Goal: Information Seeking & Learning: Learn about a topic

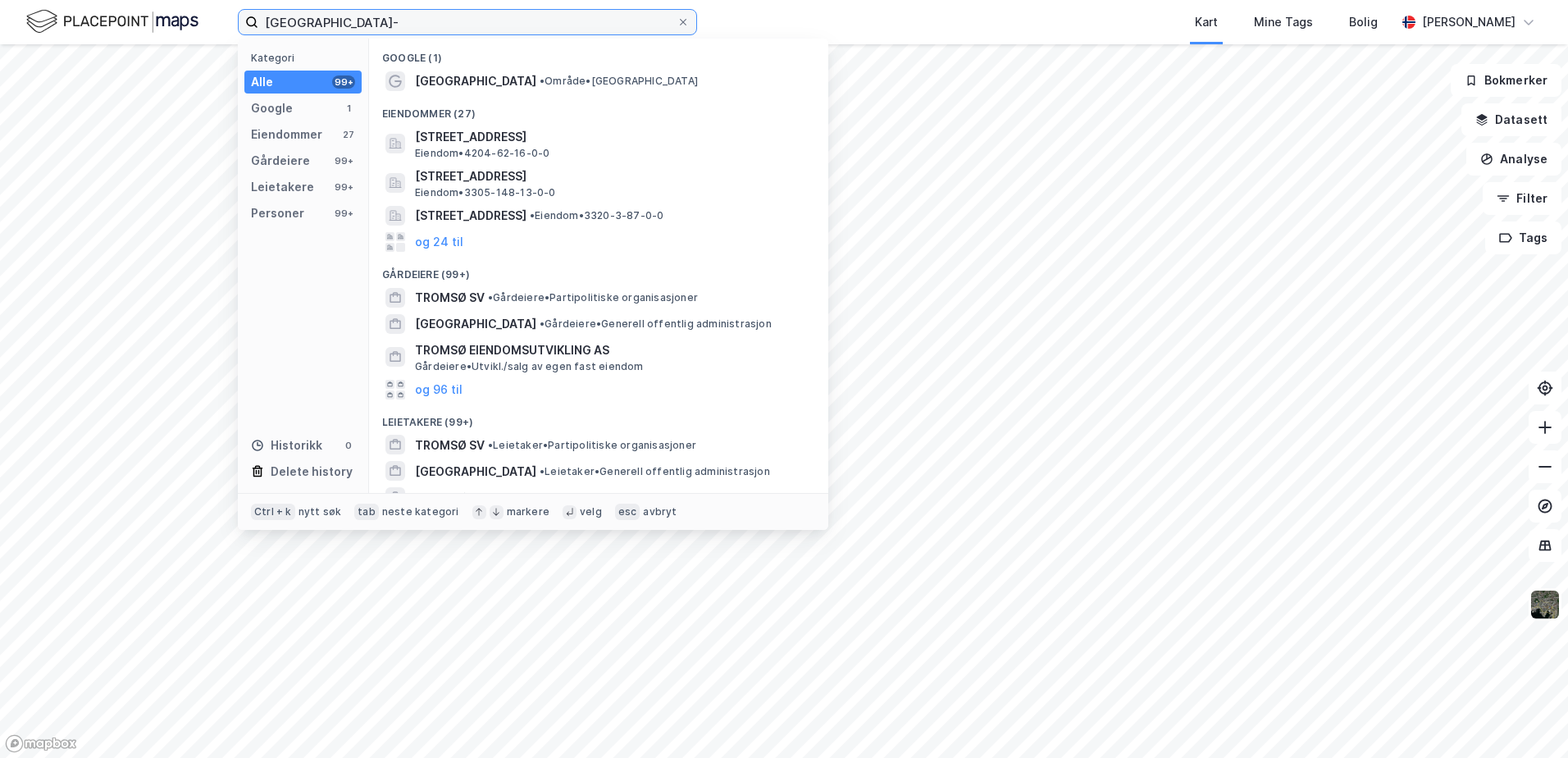
click at [334, 28] on input "[GEOGRAPHIC_DATA]-" at bounding box center [467, 22] width 418 height 25
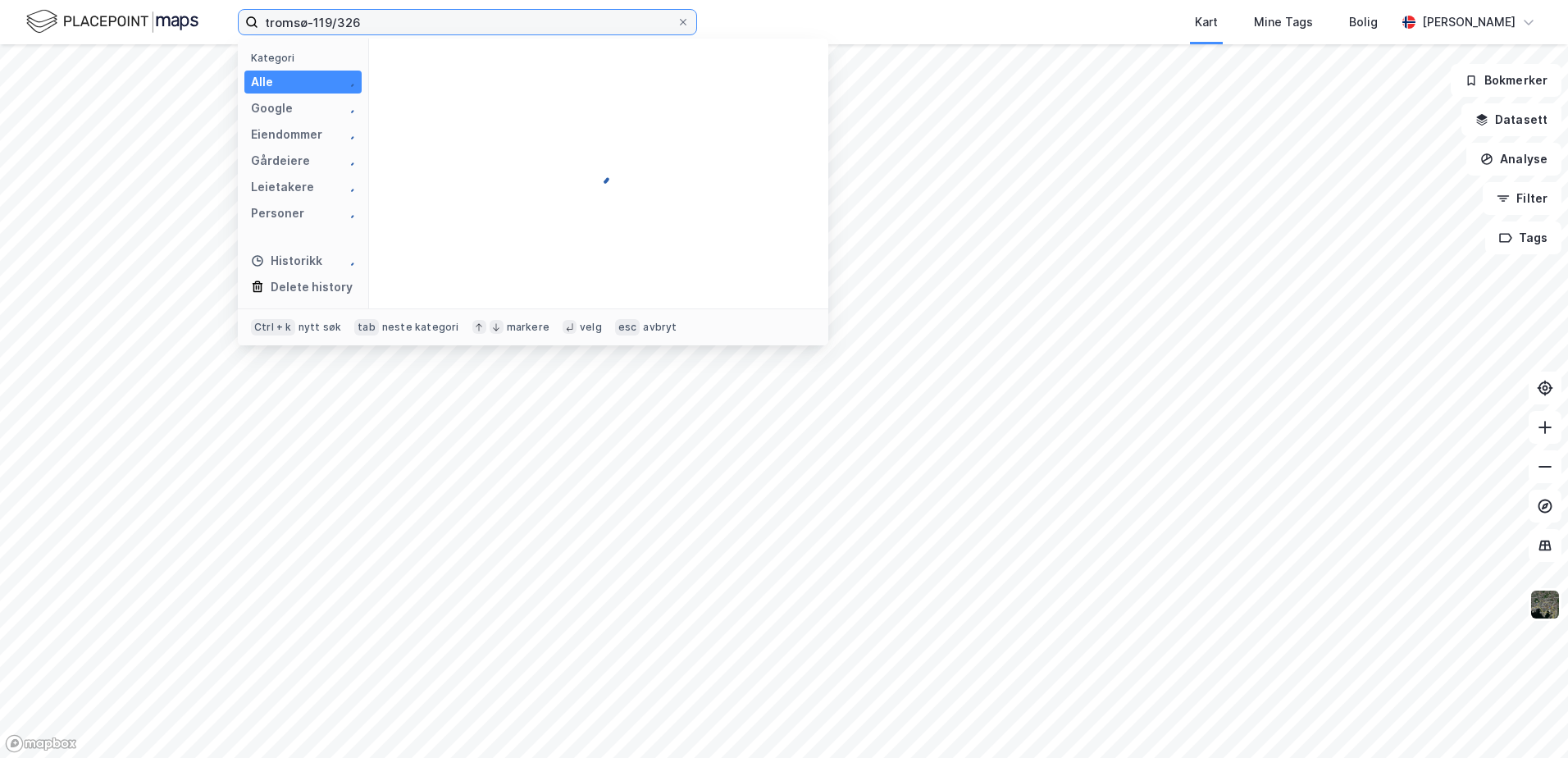
type input "tromsø-119/326"
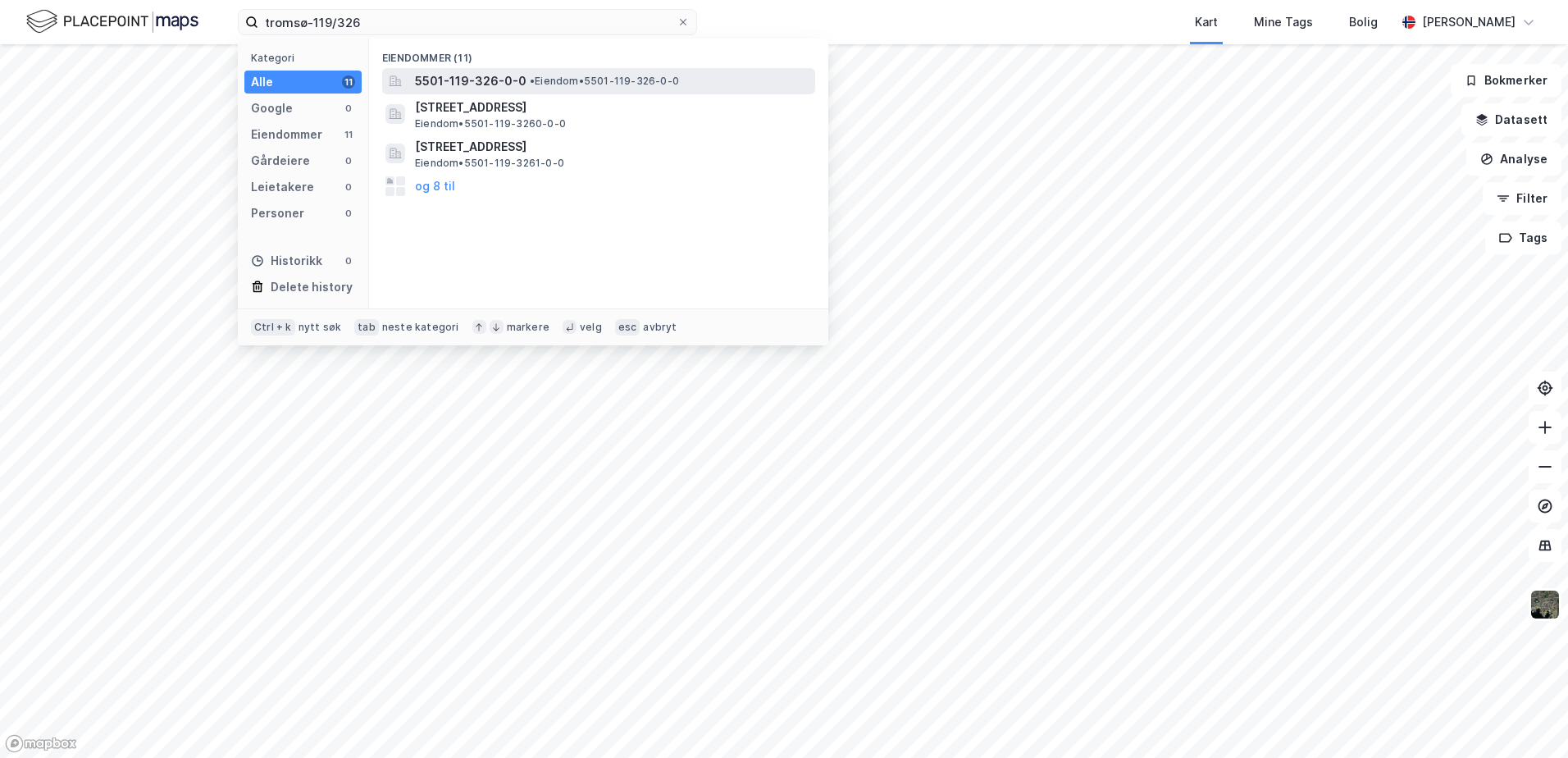
click at [471, 77] on span "5501-119-326-0-0" at bounding box center [471, 81] width 111 height 19
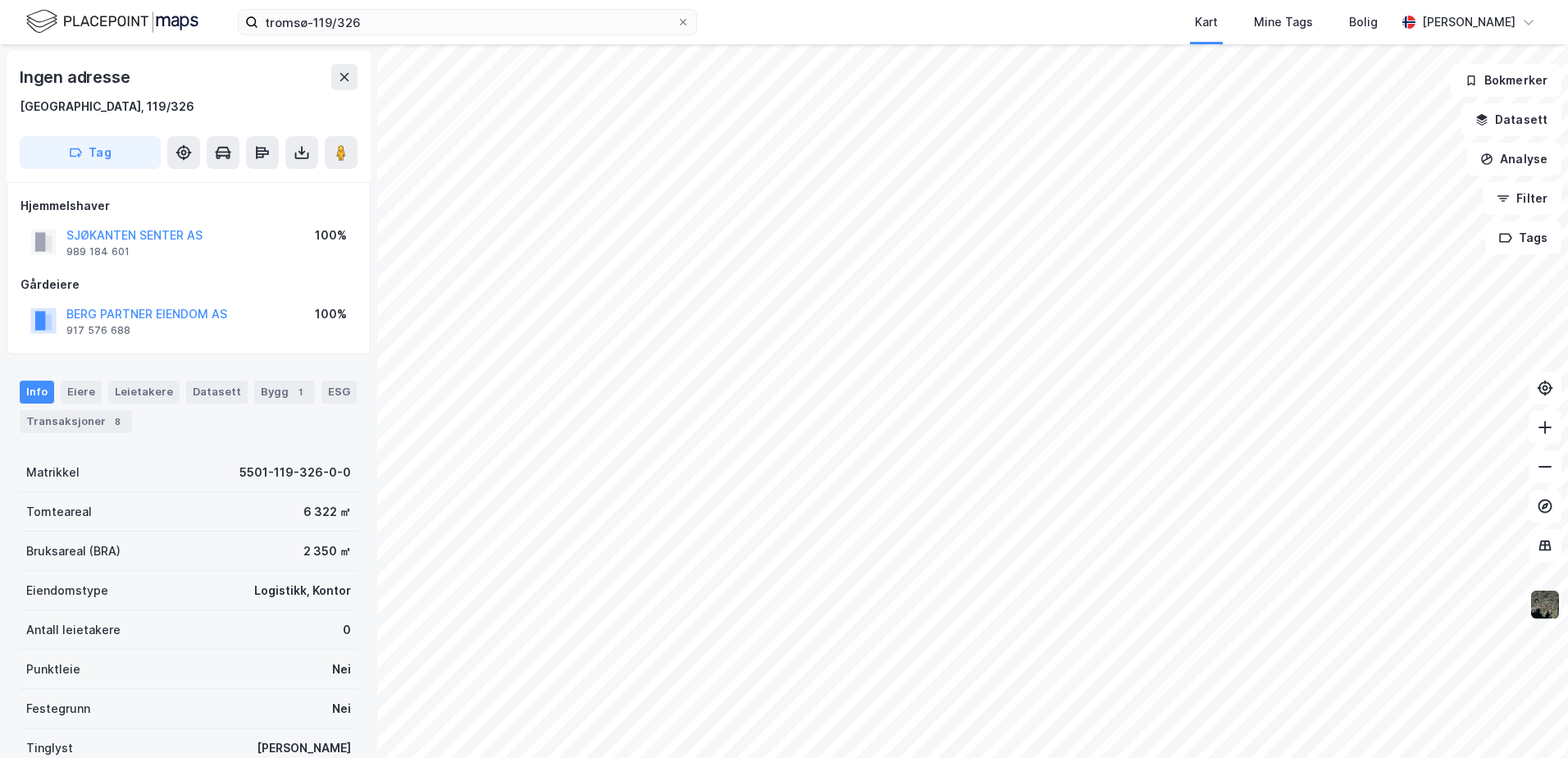
click at [1544, 604] on img at bounding box center [1544, 603] width 31 height 31
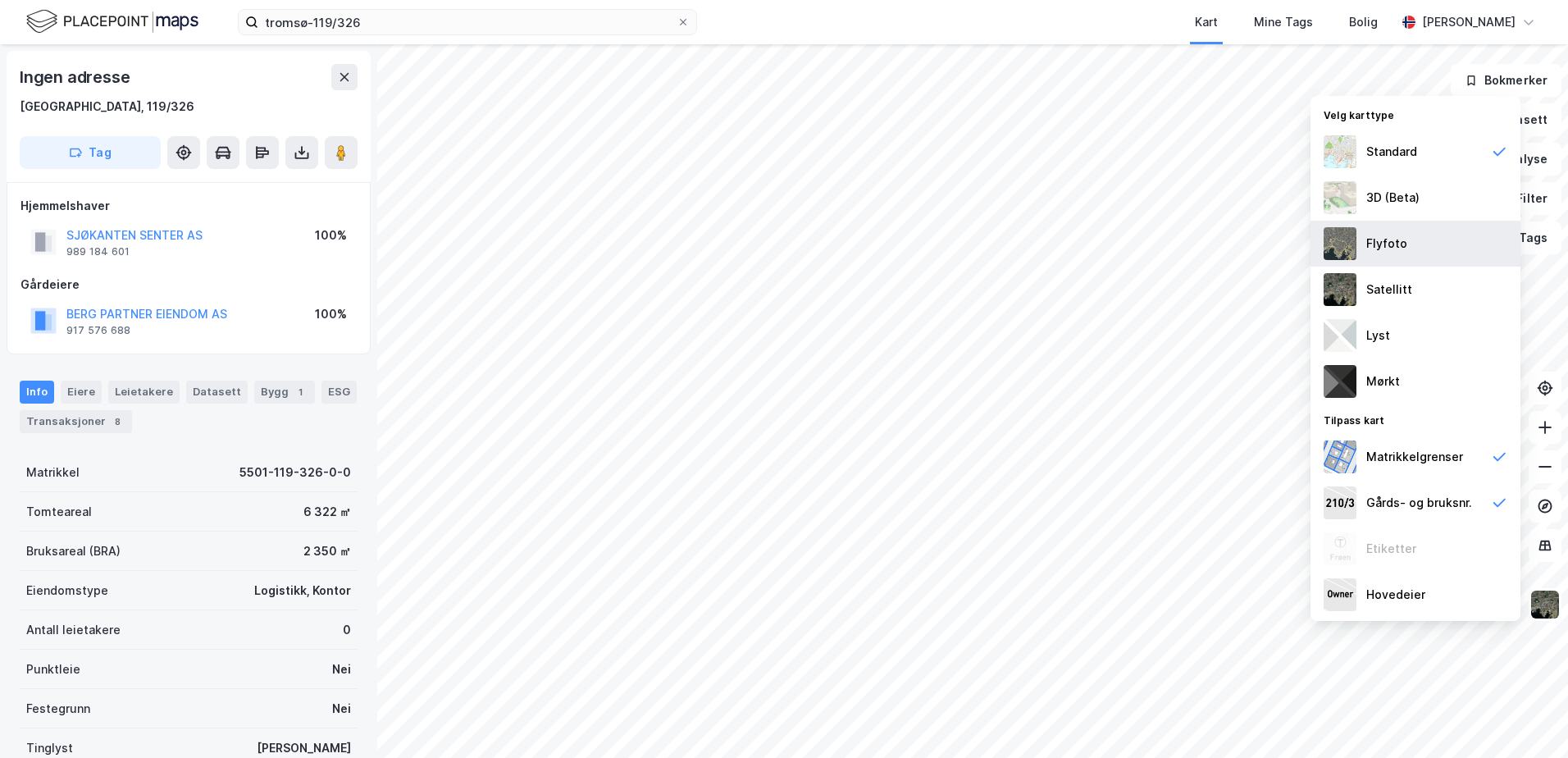
click at [1377, 242] on div "Flyfoto" at bounding box center [1386, 243] width 41 height 19
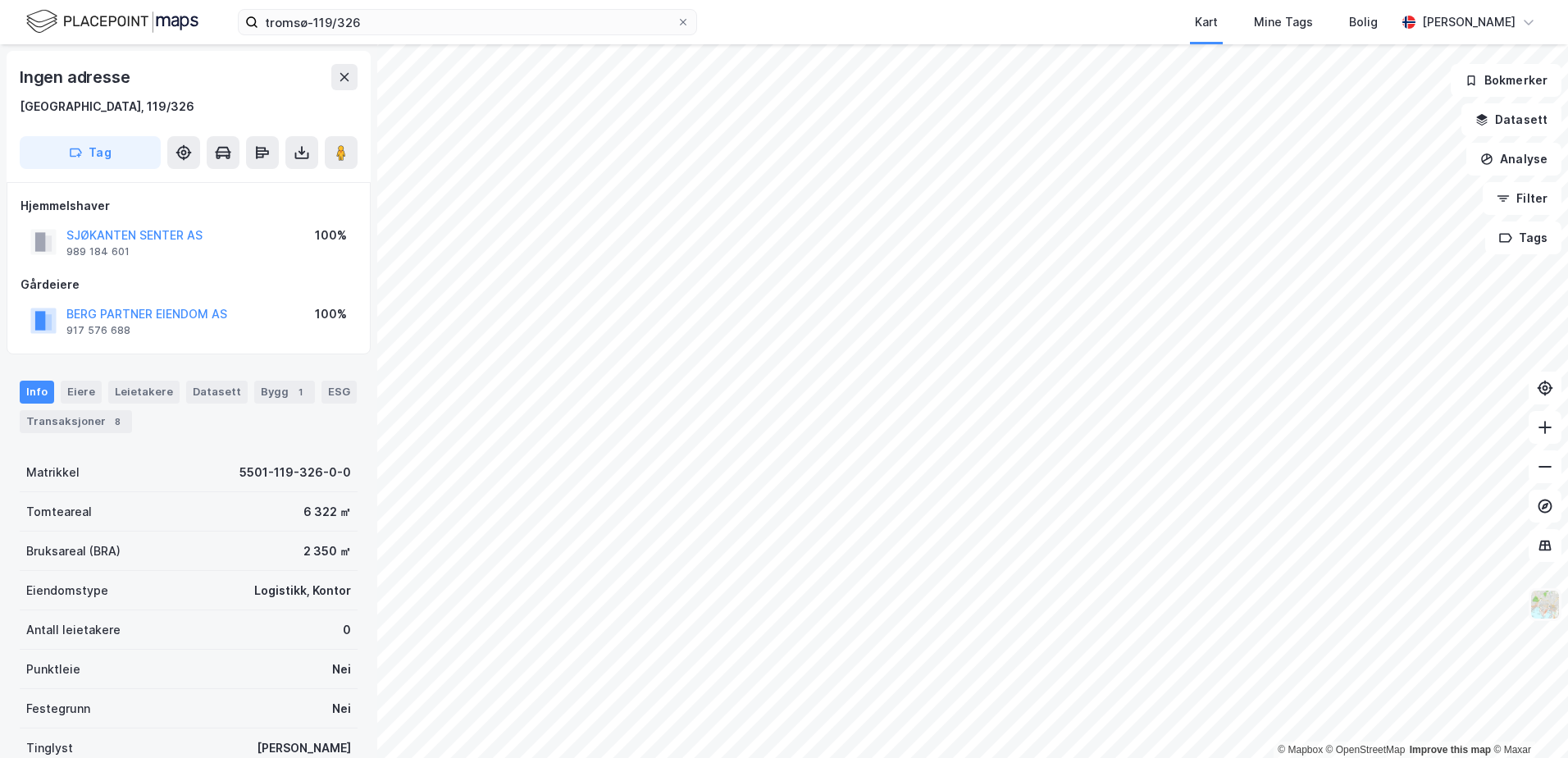
click at [1541, 610] on img at bounding box center [1544, 603] width 31 height 31
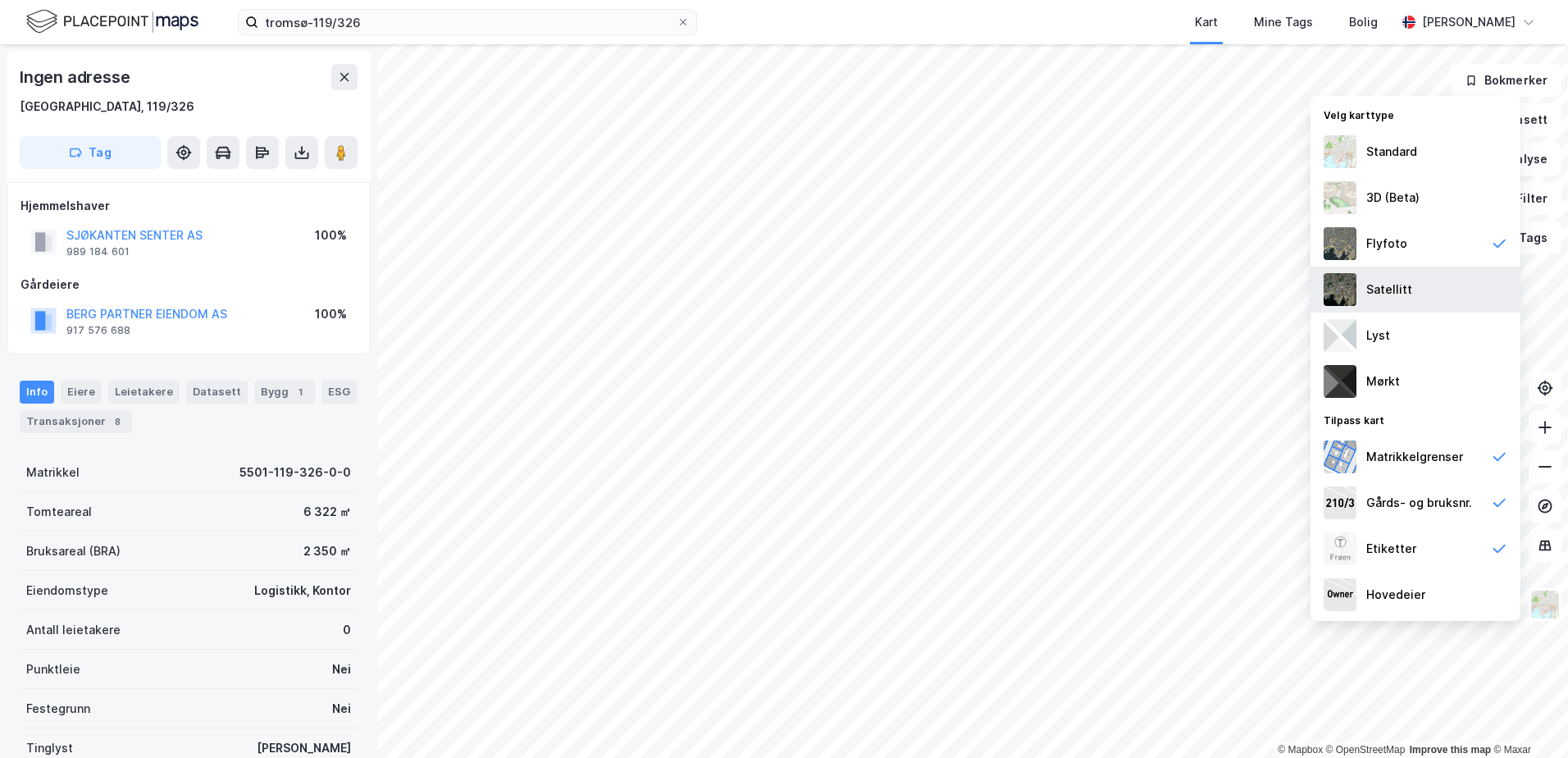
click at [1385, 291] on div "Satellitt" at bounding box center [1389, 289] width 46 height 19
